Goal: Navigation & Orientation: Understand site structure

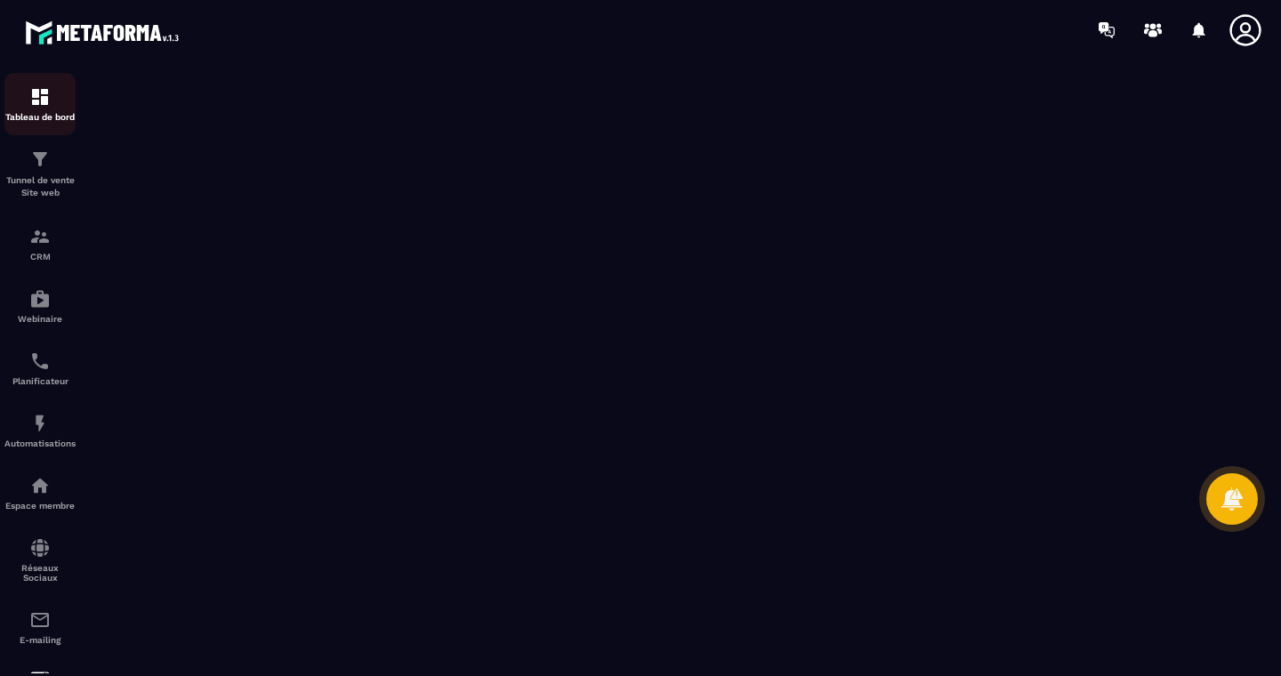
click at [35, 105] on img at bounding box center [39, 96] width 21 height 21
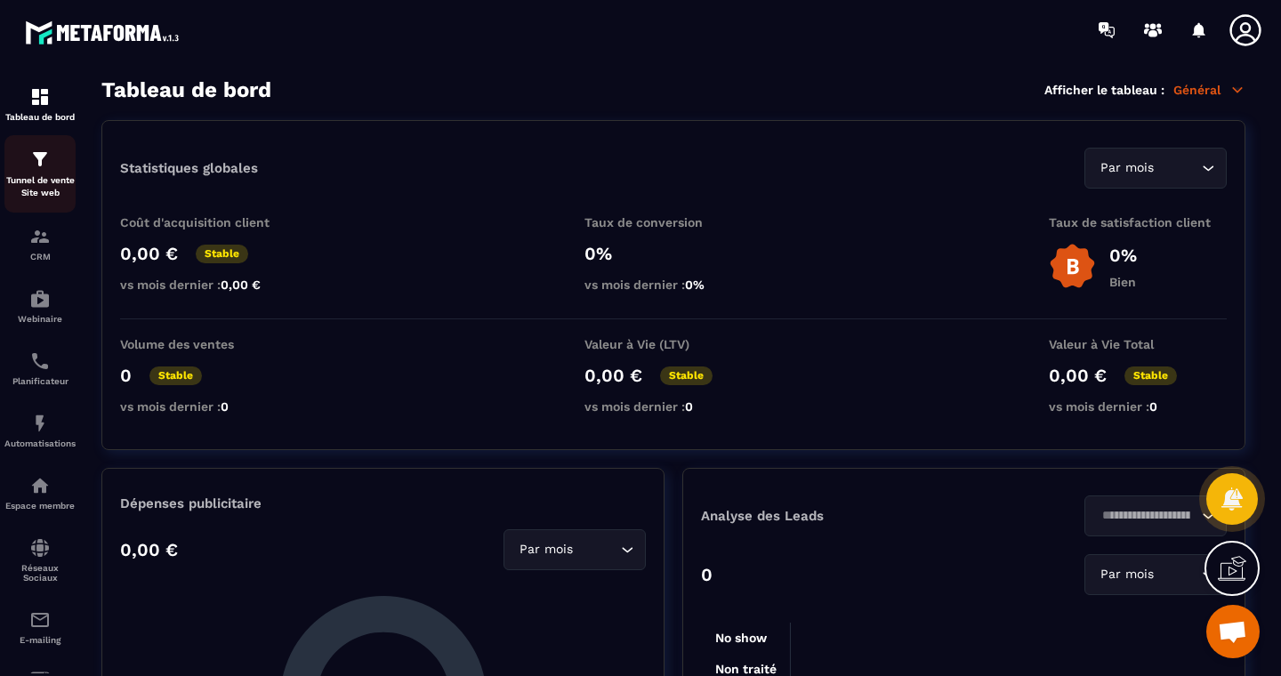
click at [35, 160] on img at bounding box center [39, 159] width 21 height 21
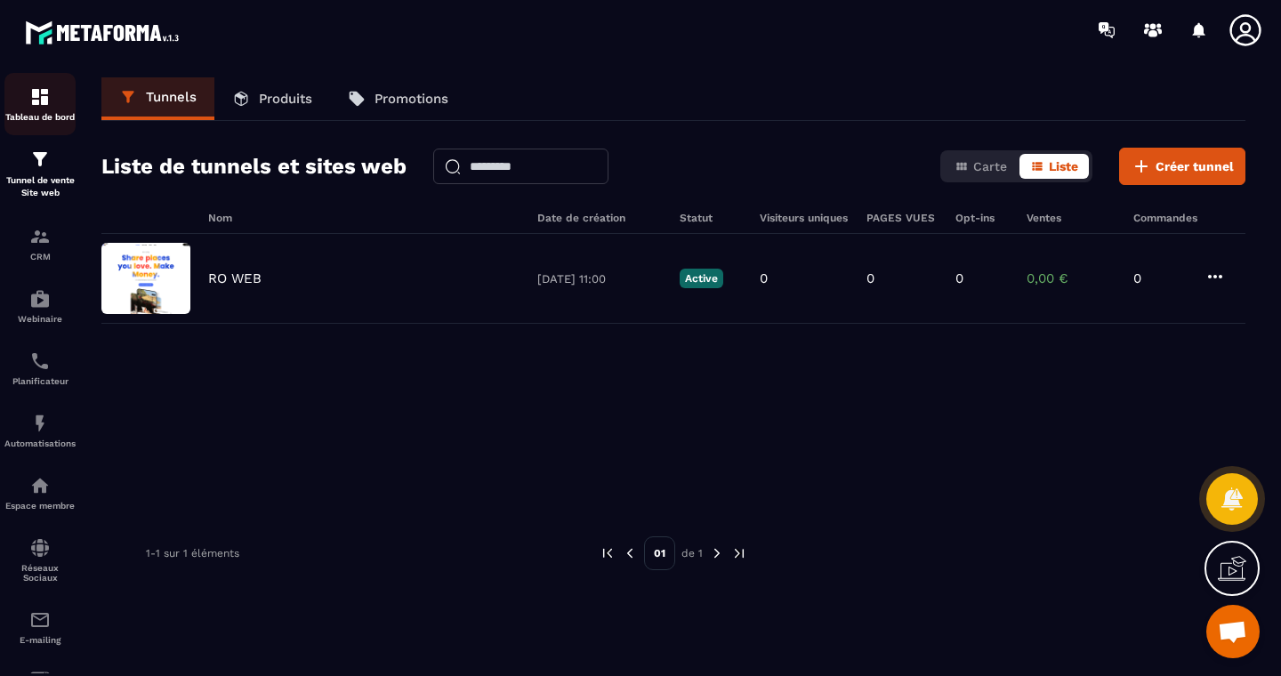
click at [49, 101] on img at bounding box center [39, 96] width 21 height 21
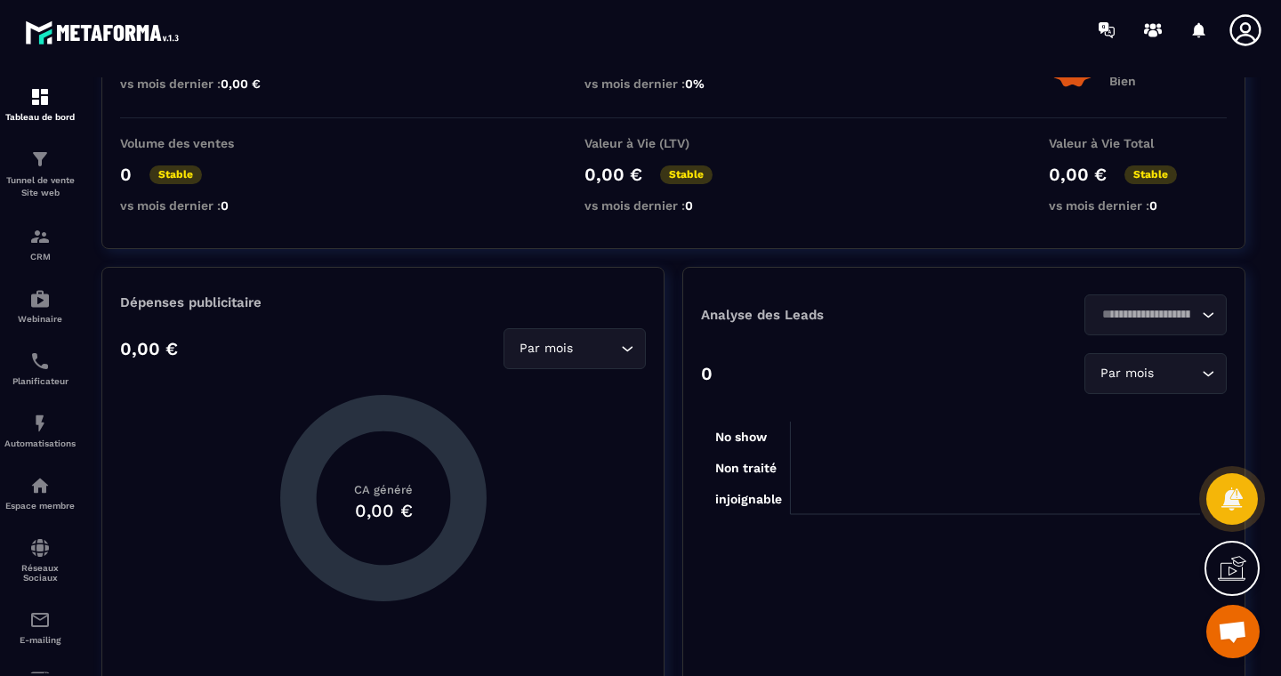
scroll to position [443, 0]
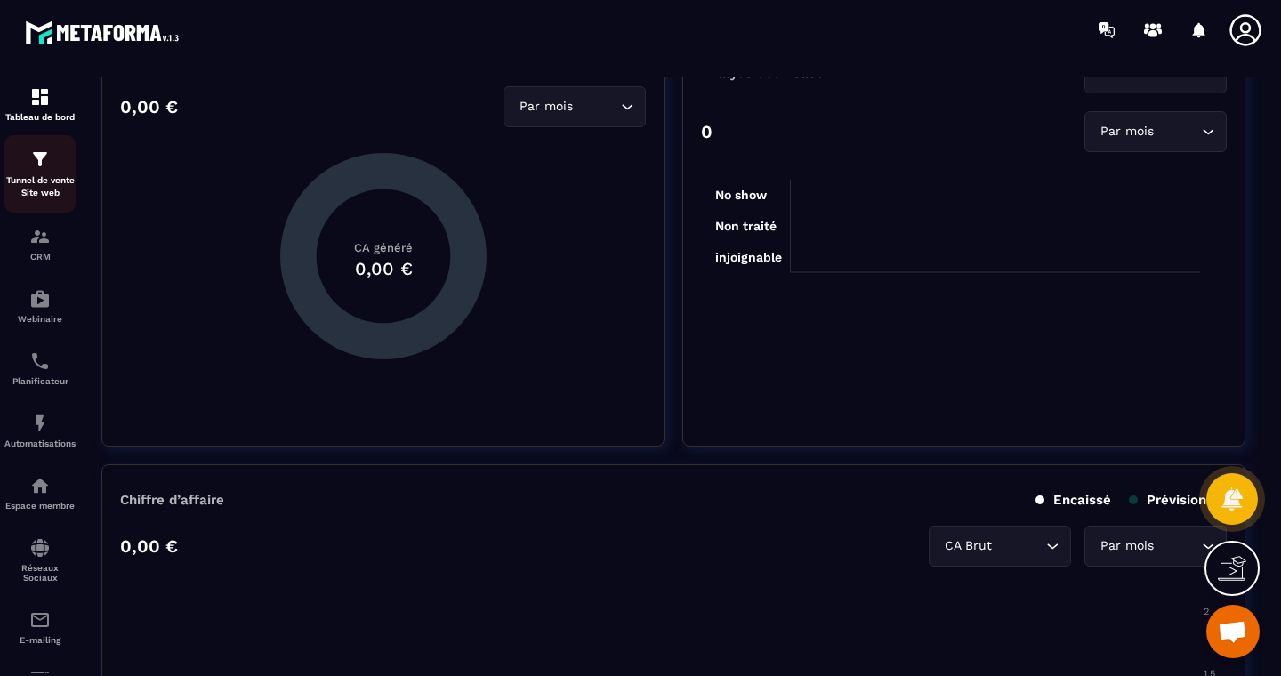
click at [44, 179] on p "Tunnel de vente Site web" at bounding box center [39, 186] width 71 height 25
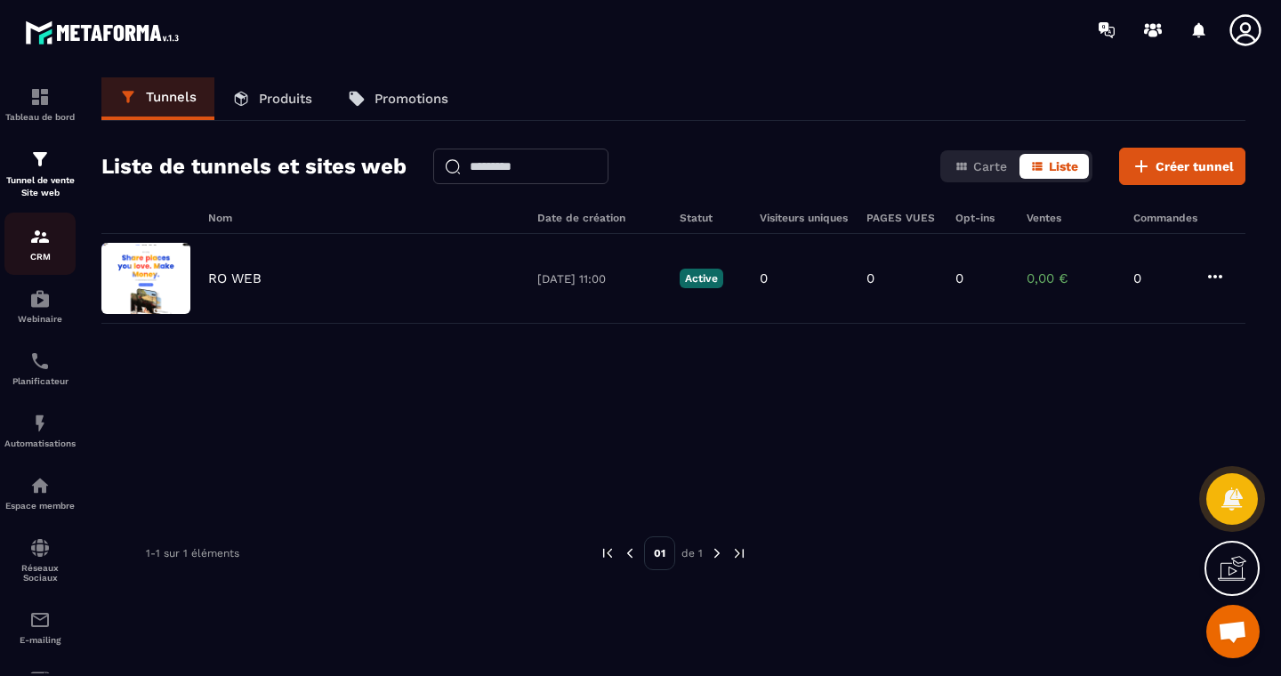
click at [39, 237] on img at bounding box center [39, 236] width 21 height 21
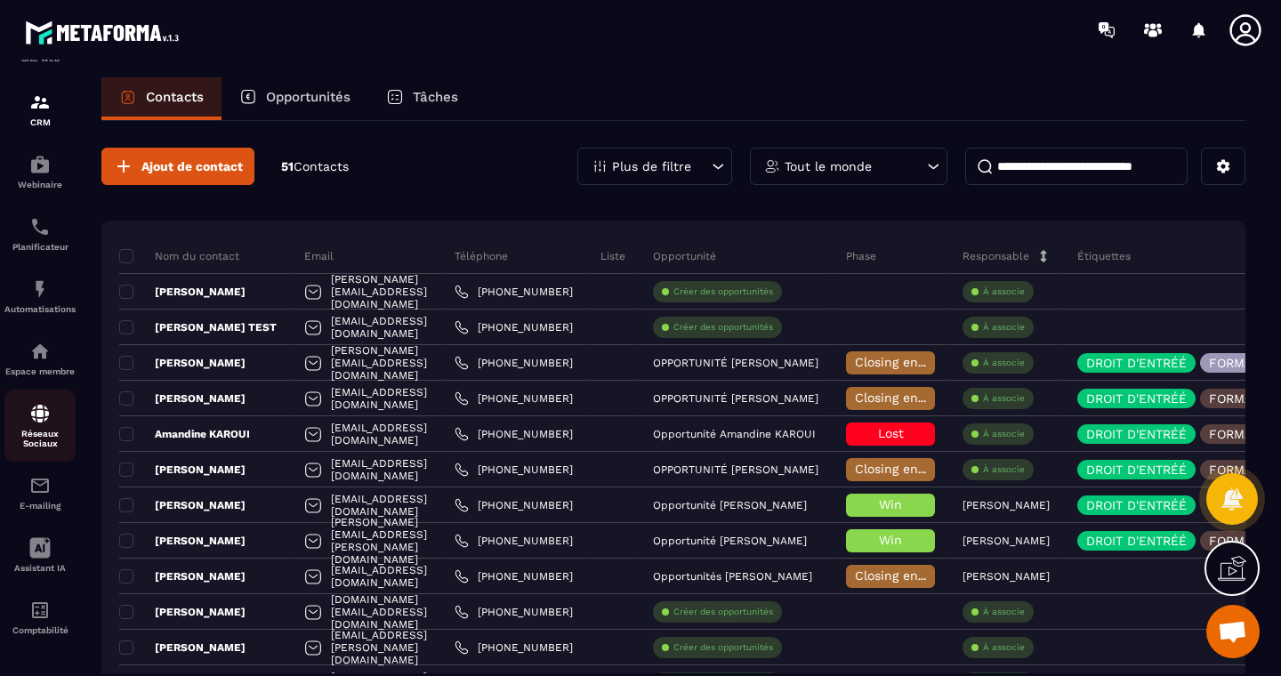
scroll to position [146, 0]
click at [31, 410] on img at bounding box center [39, 411] width 21 height 21
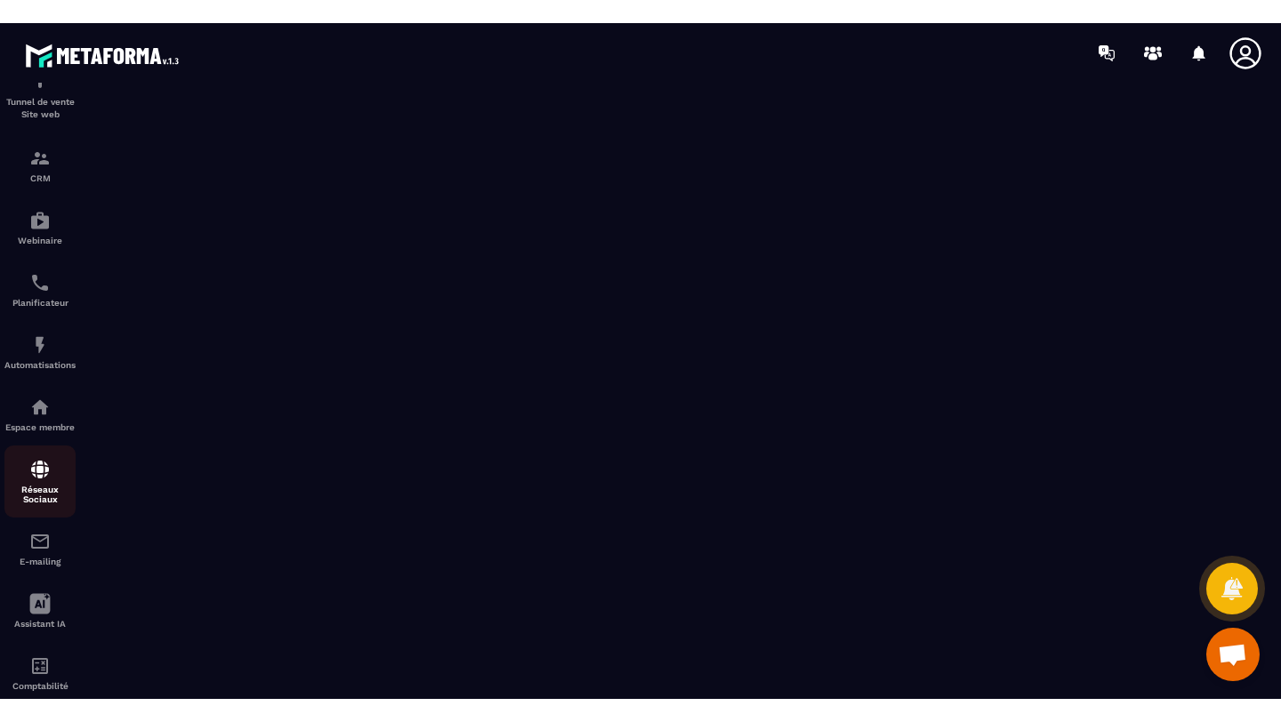
scroll to position [146, 0]
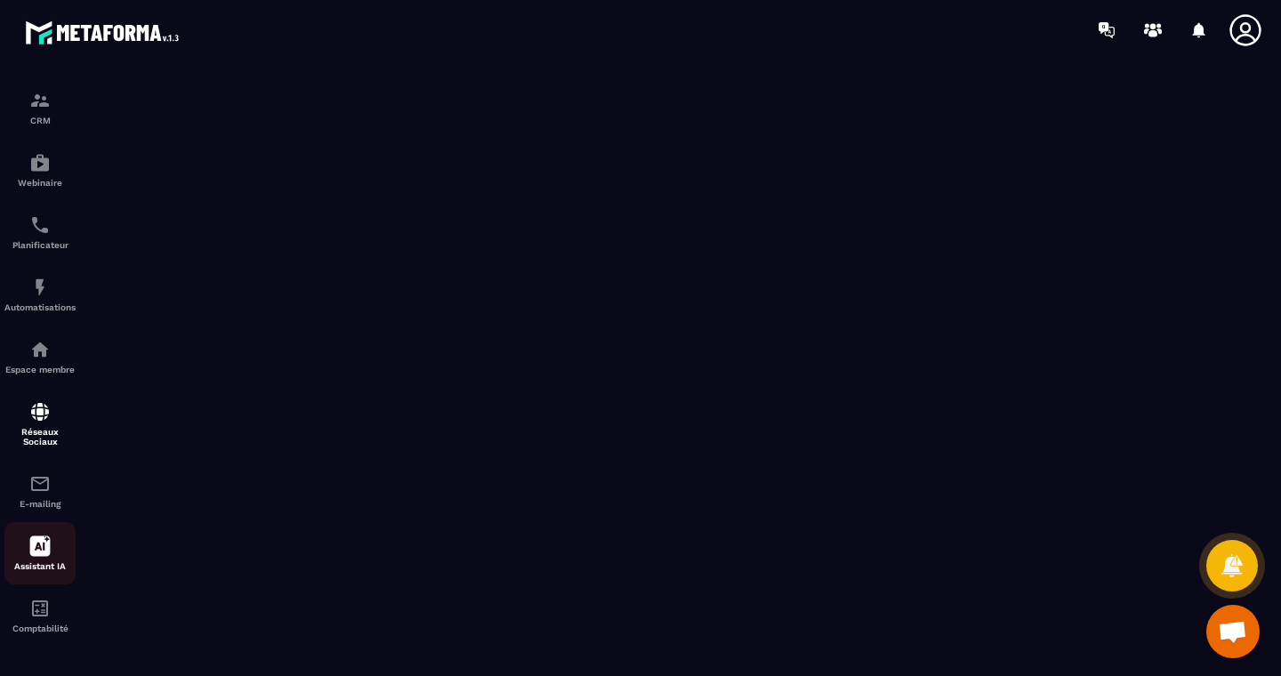
click at [36, 542] on icon at bounding box center [40, 546] width 20 height 20
